Goal: Find specific page/section: Find specific page/section

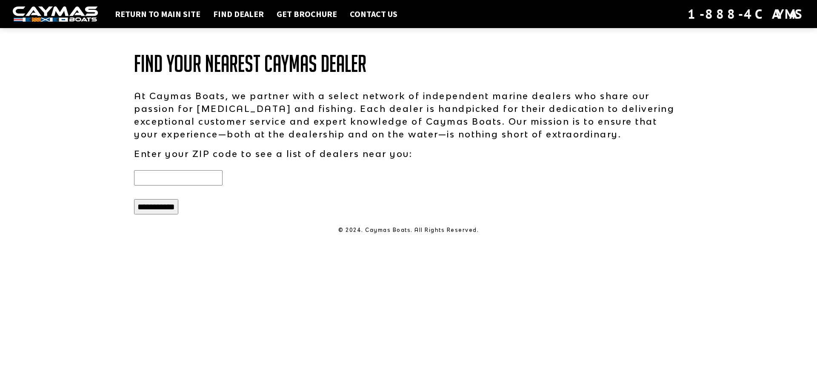
click at [198, 177] on input "text" at bounding box center [178, 177] width 89 height 15
type input "*****"
click at [159, 206] on input "**********" at bounding box center [156, 206] width 44 height 15
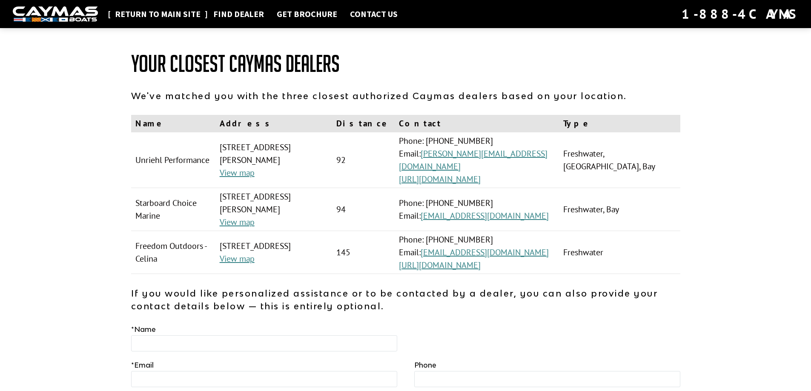
click at [129, 13] on link "Return to main site" at bounding box center [158, 14] width 94 height 11
